Goal: Navigation & Orientation: Find specific page/section

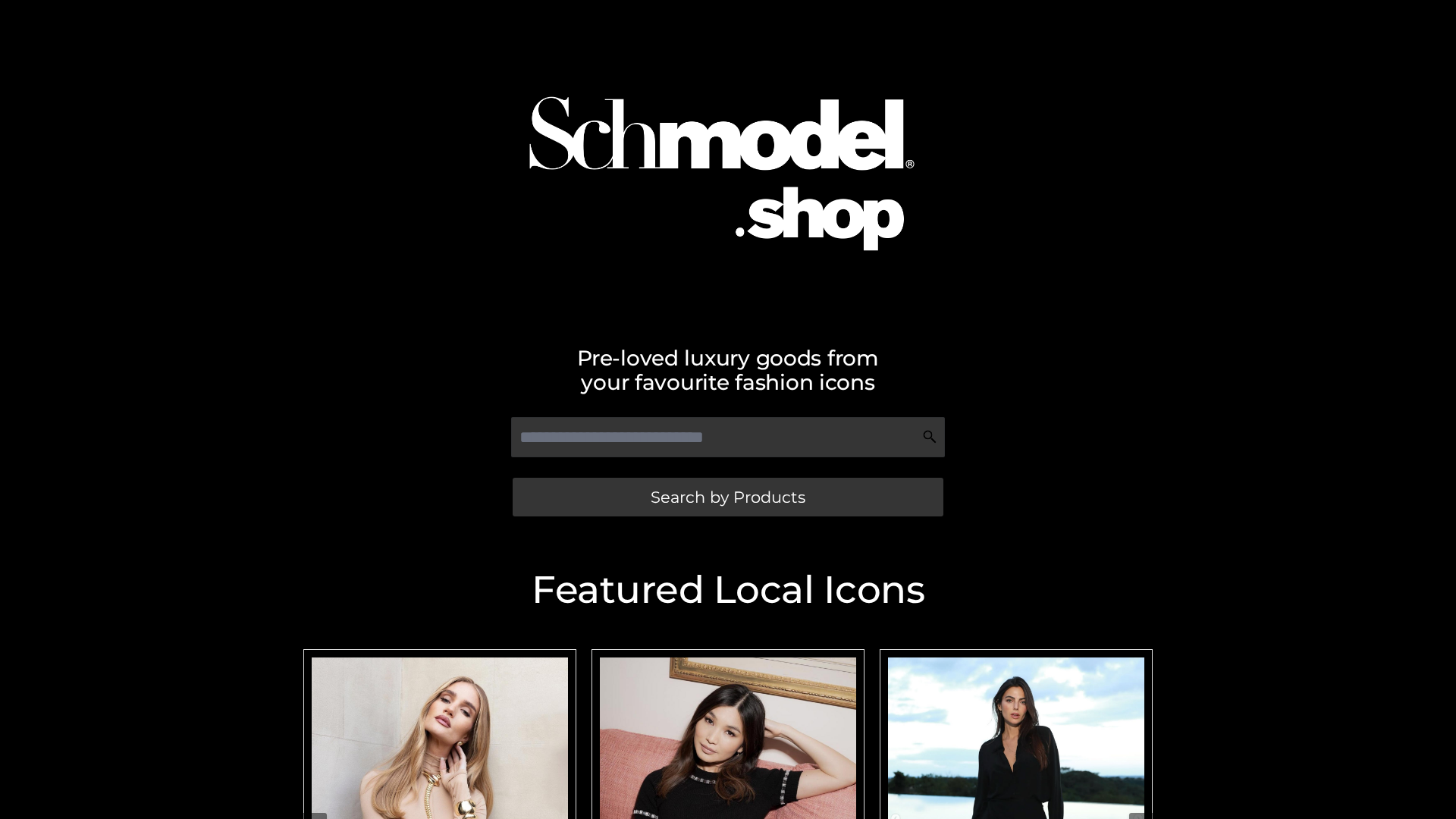
click at [727, 497] on span "Search by Products" at bounding box center [727, 497] width 155 height 16
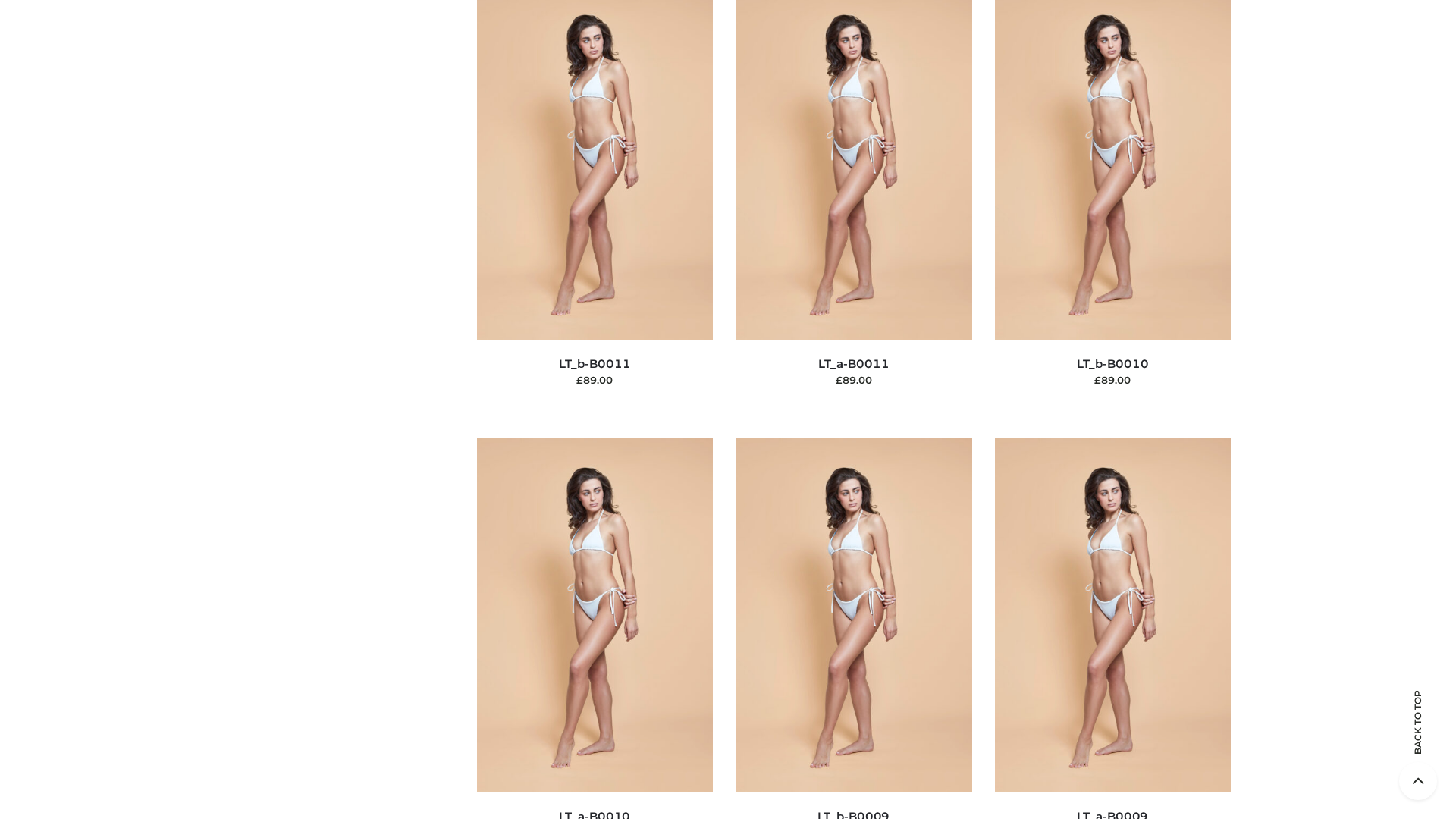
scroll to position [6810, 0]
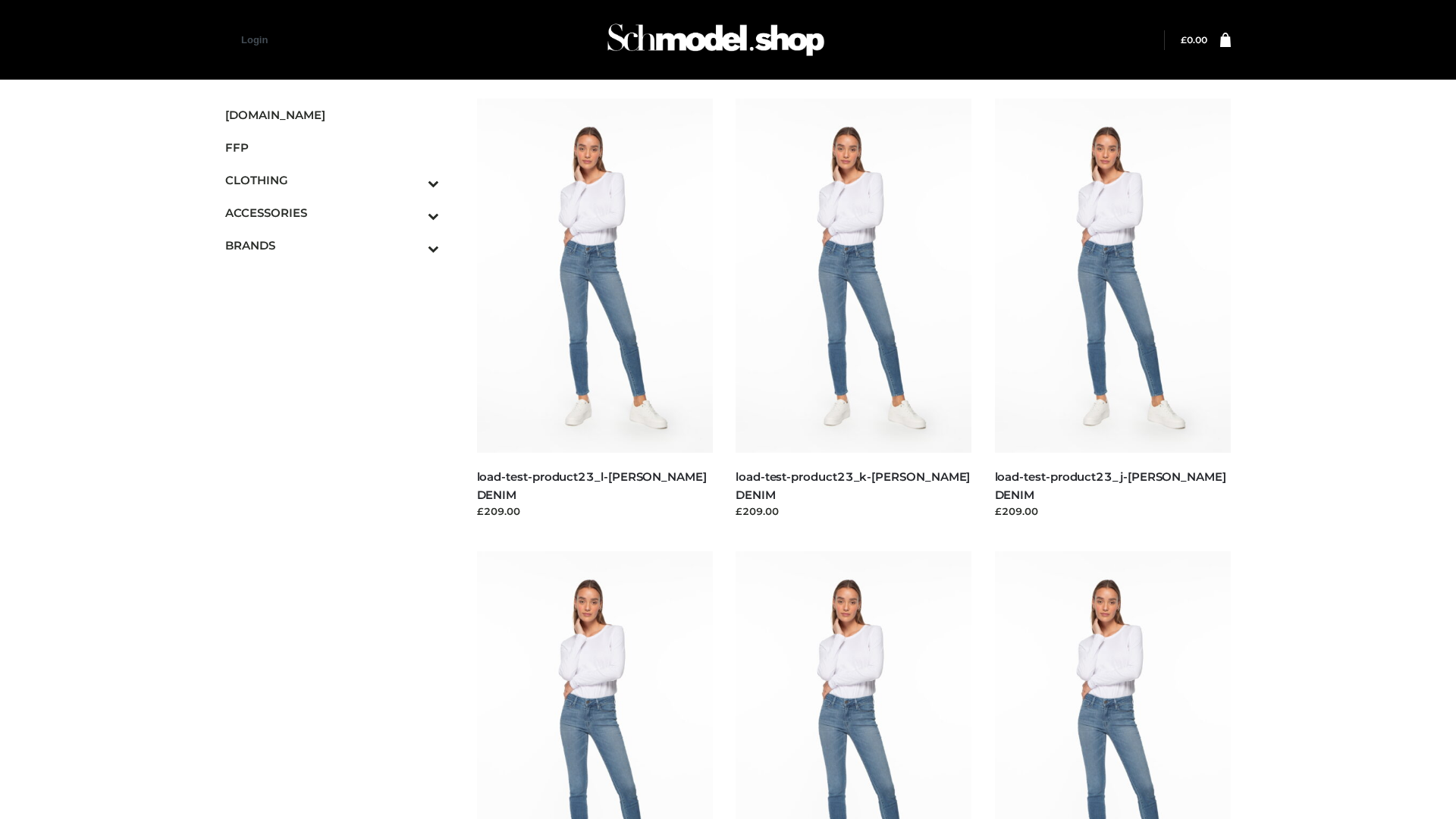
scroll to position [1330, 0]
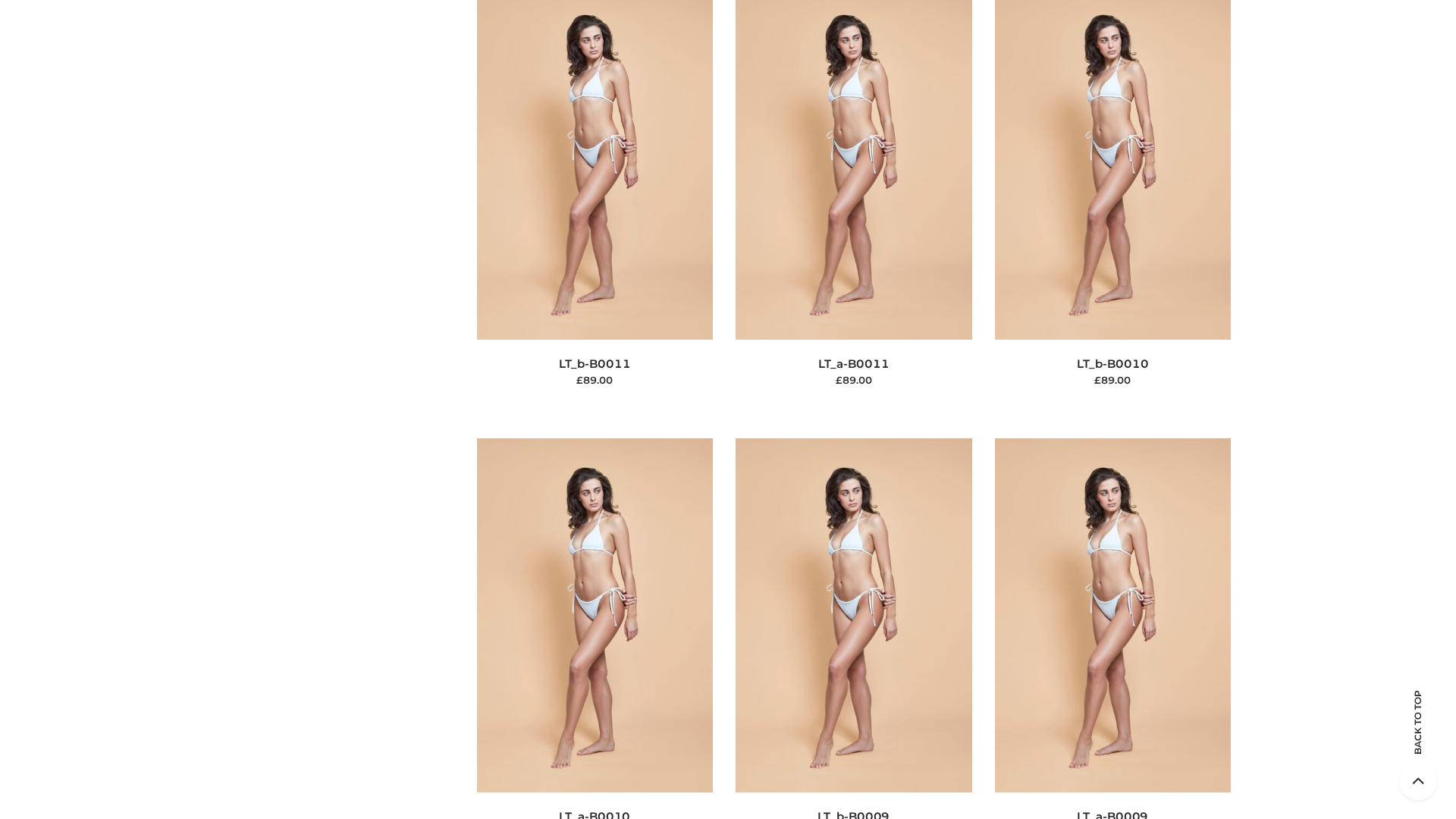
scroll to position [6810, 0]
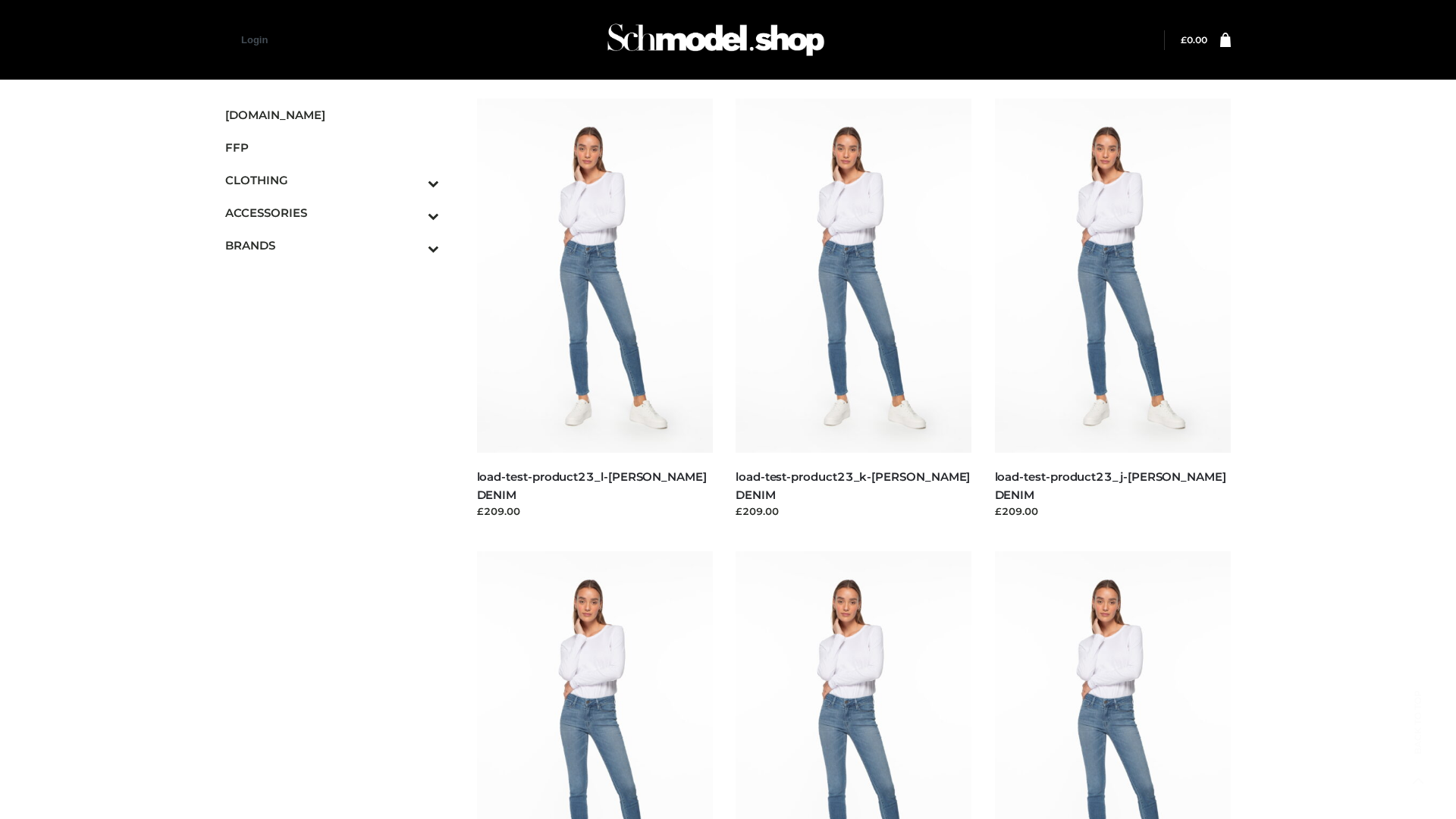
scroll to position [1330, 0]
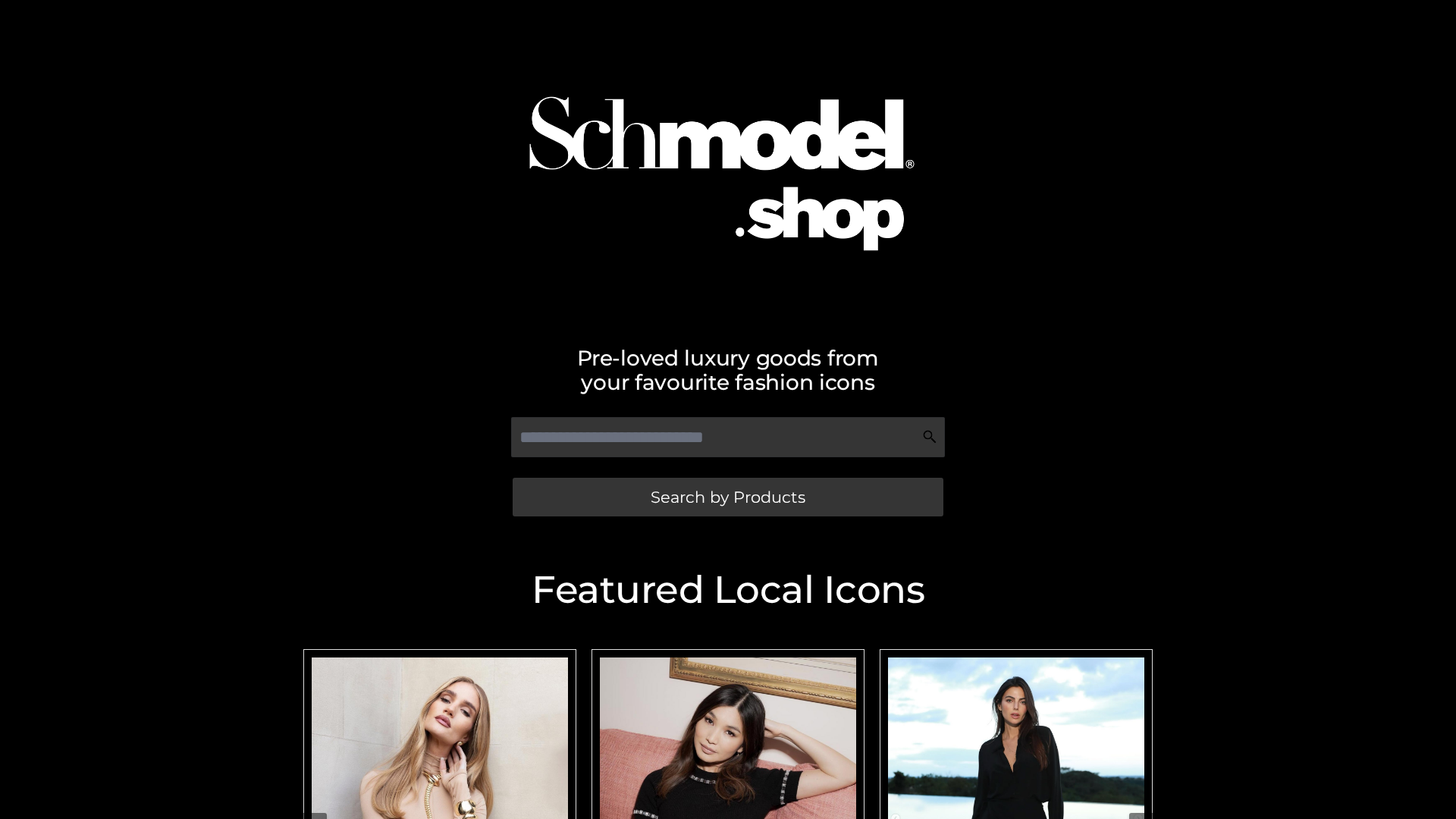
click at [727, 497] on span "Search by Products" at bounding box center [727, 497] width 155 height 16
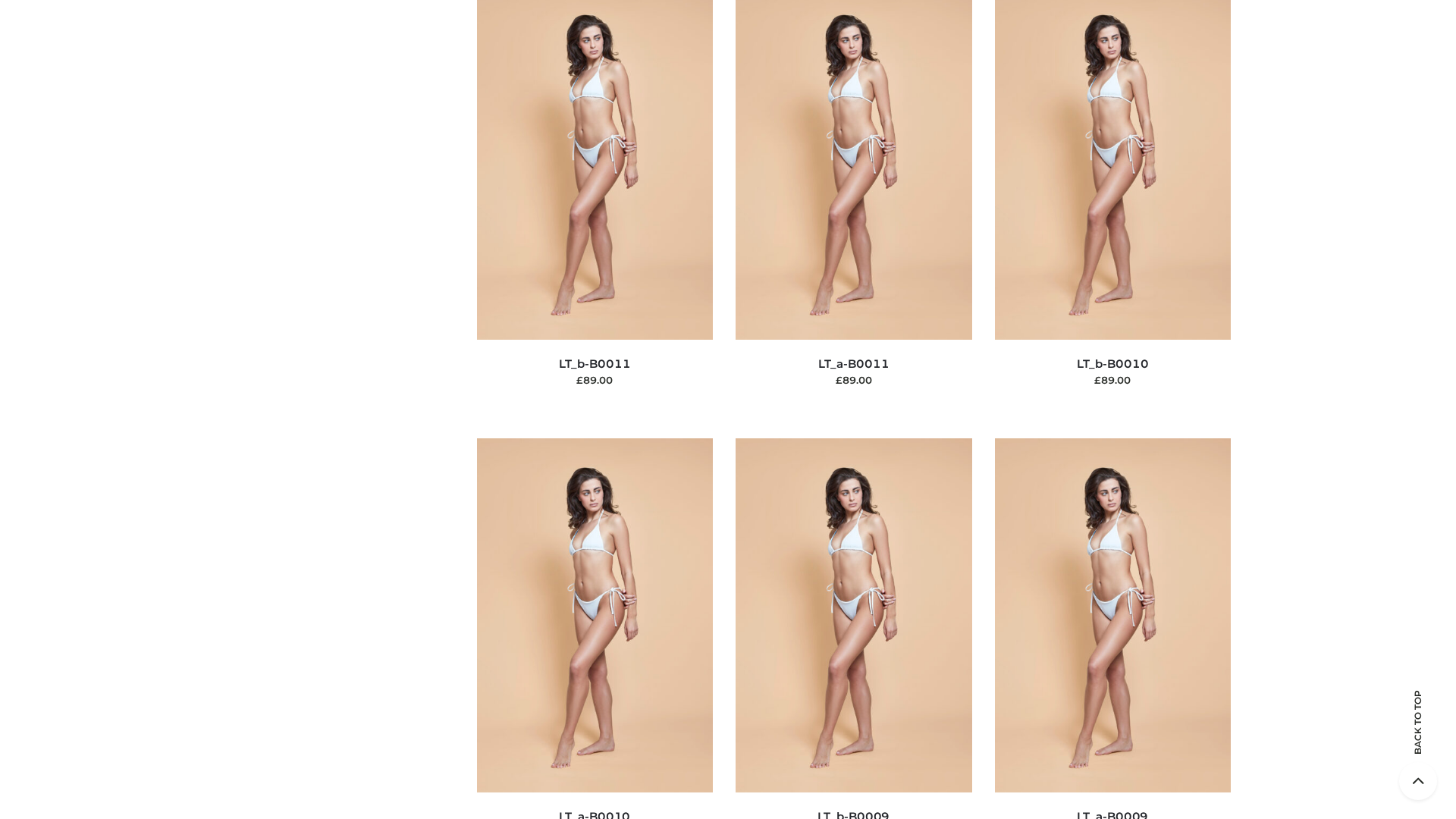
scroll to position [6810, 0]
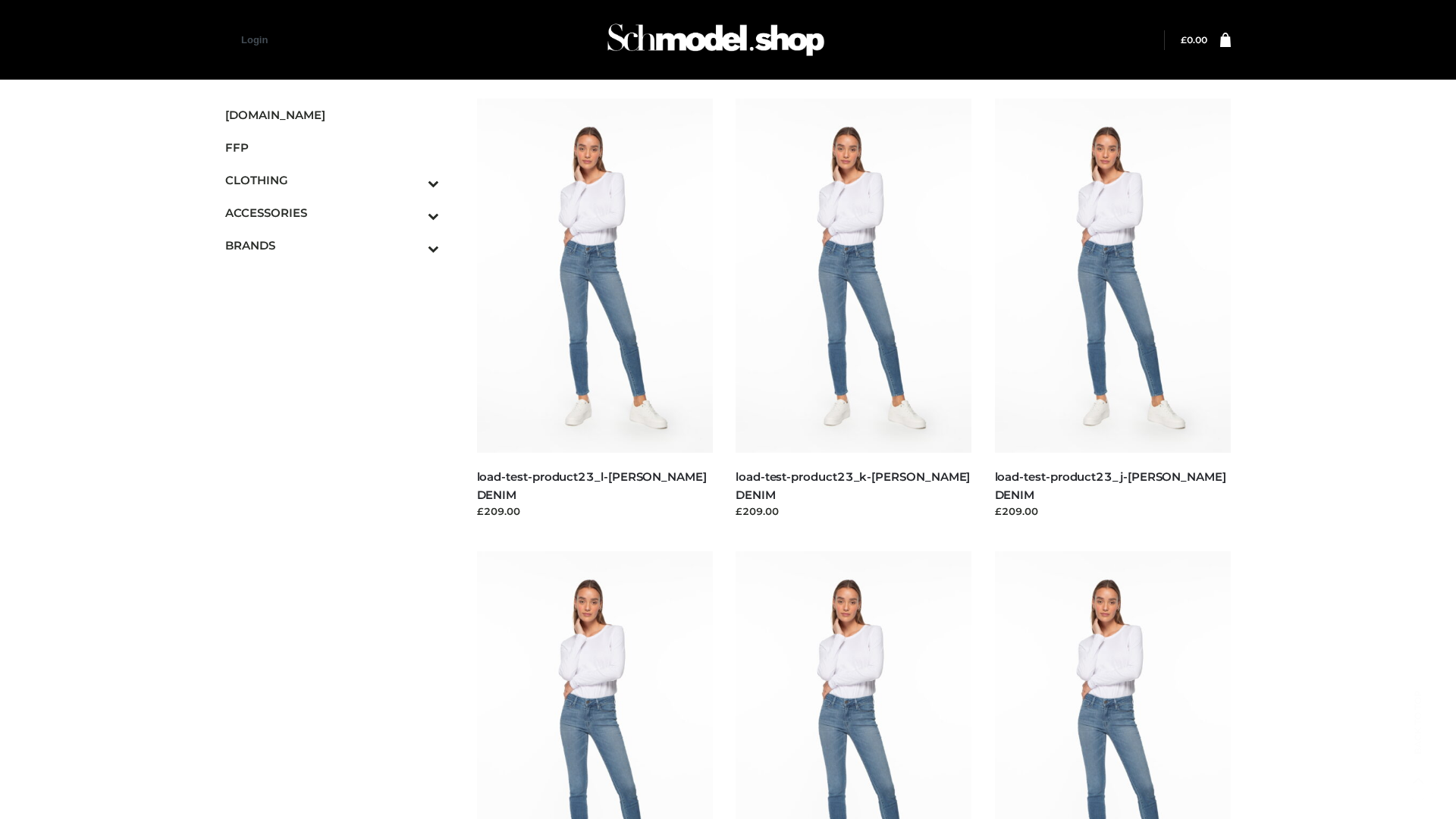
scroll to position [1330, 0]
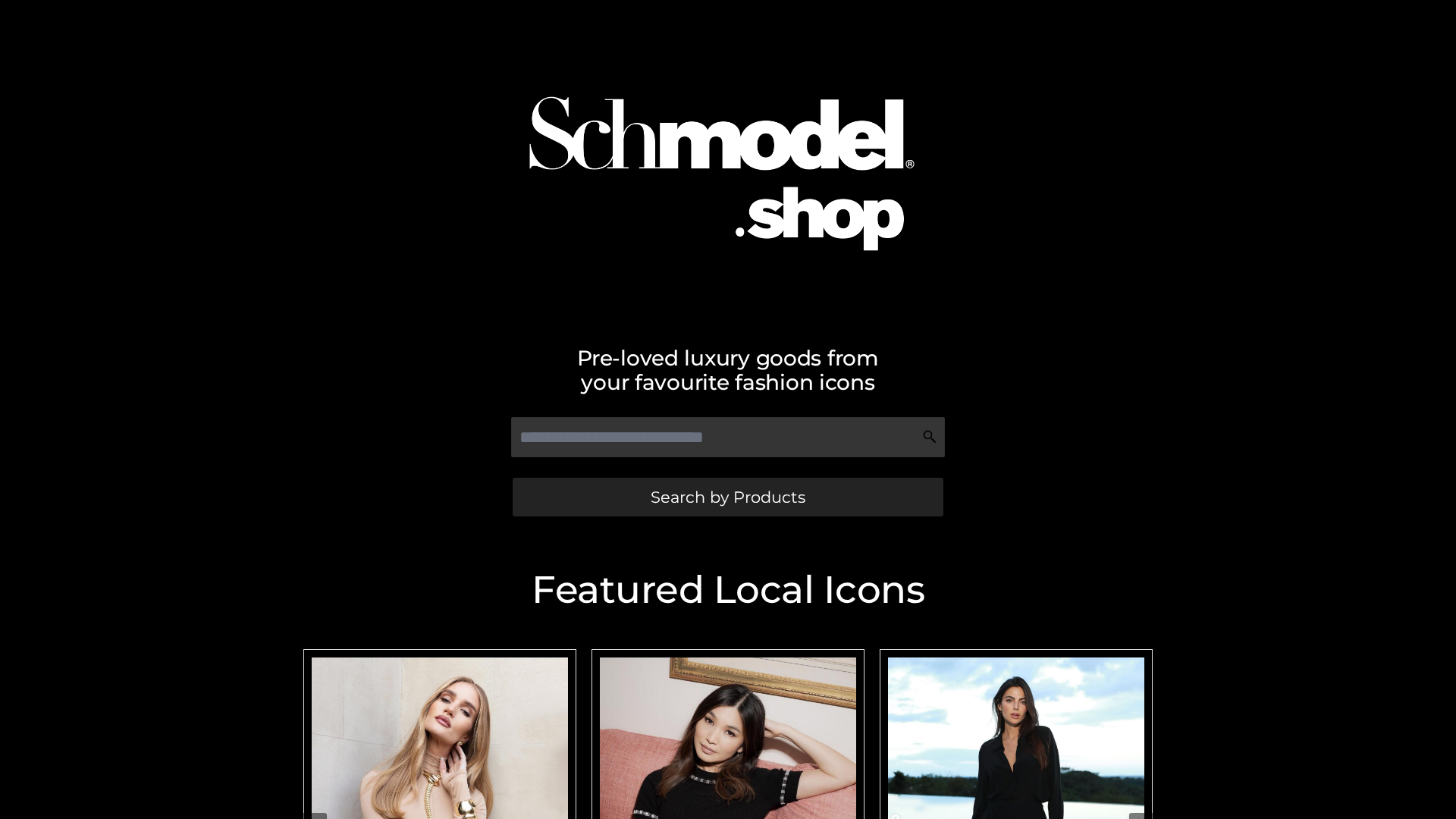
click at [727, 497] on span "Search by Products" at bounding box center [727, 497] width 155 height 16
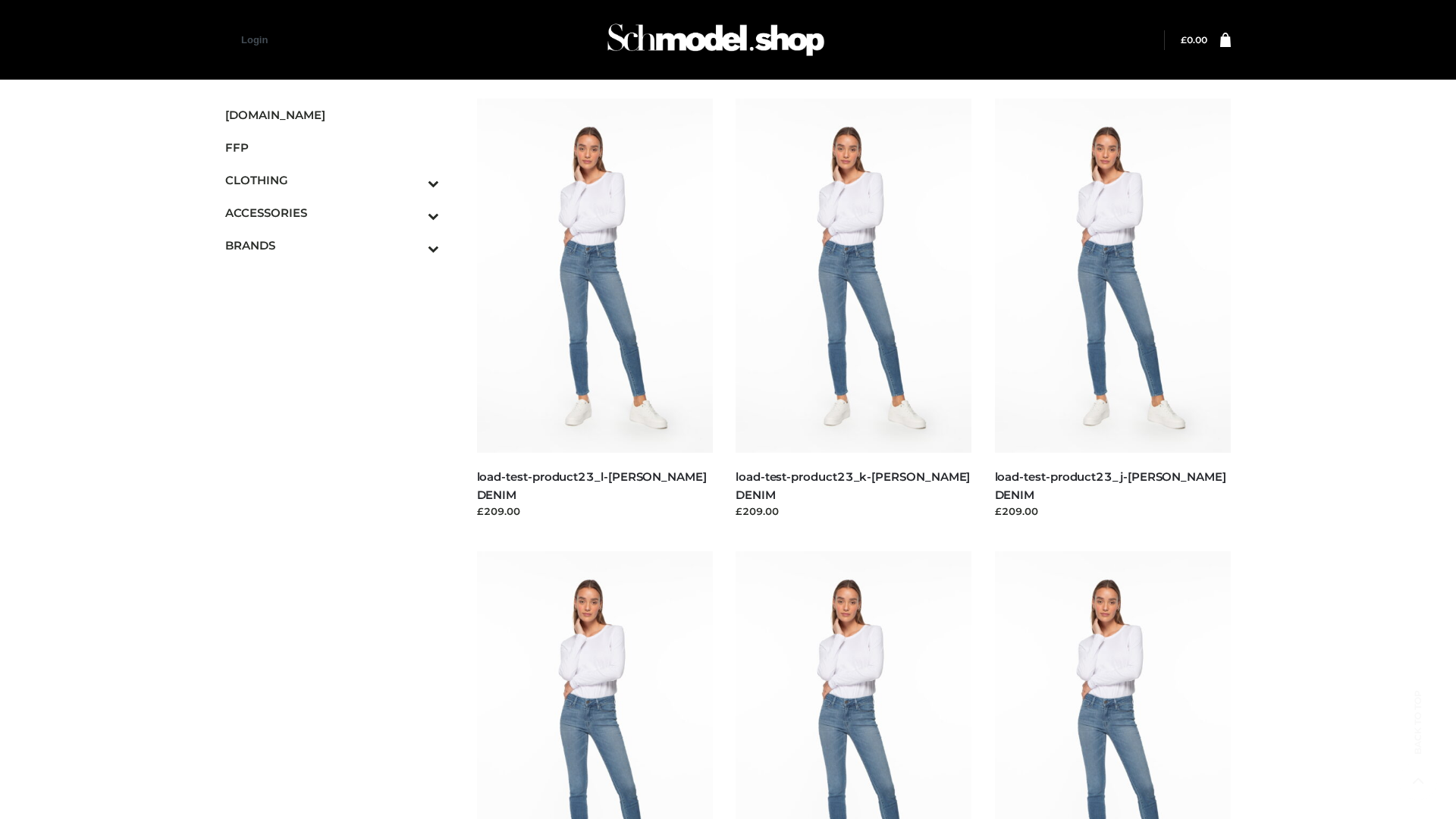
scroll to position [1330, 0]
